Goal: Task Accomplishment & Management: Manage account settings

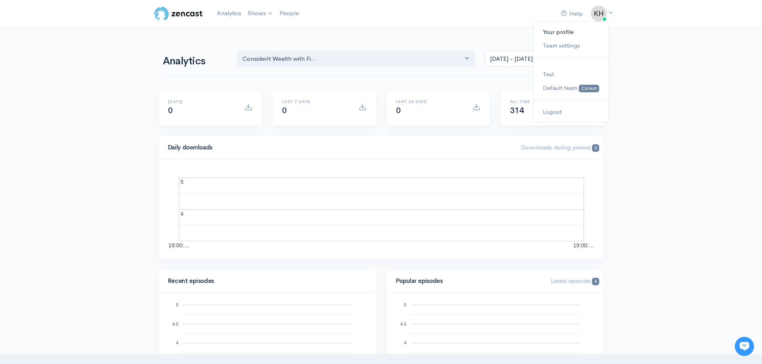
click at [571, 36] on link "Your profile" at bounding box center [570, 32] width 75 height 14
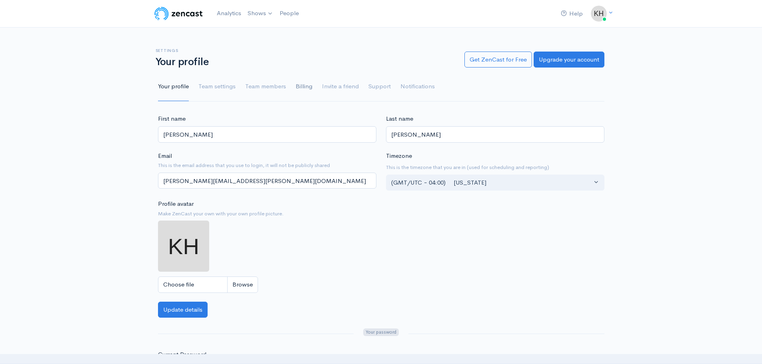
click at [306, 90] on link "Billing" at bounding box center [304, 86] width 17 height 29
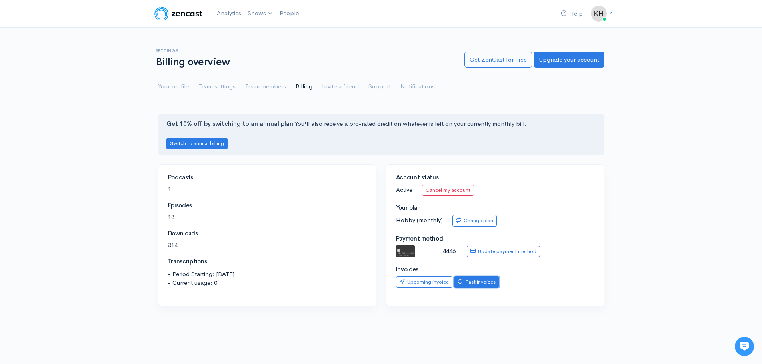
click at [468, 283] on link "Past invoices" at bounding box center [476, 283] width 45 height 12
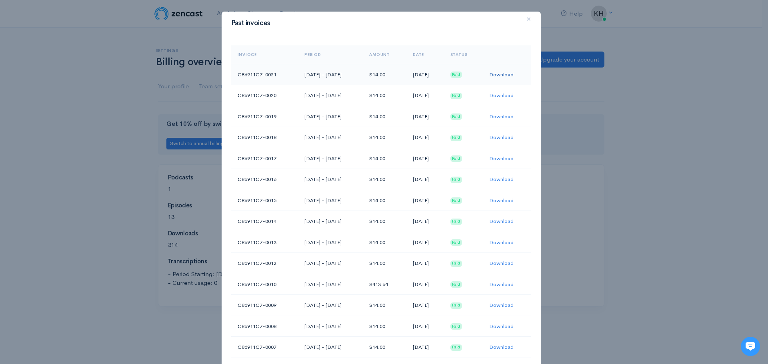
click at [501, 75] on link "Download" at bounding box center [501, 74] width 24 height 7
